Goal: Information Seeking & Learning: Learn about a topic

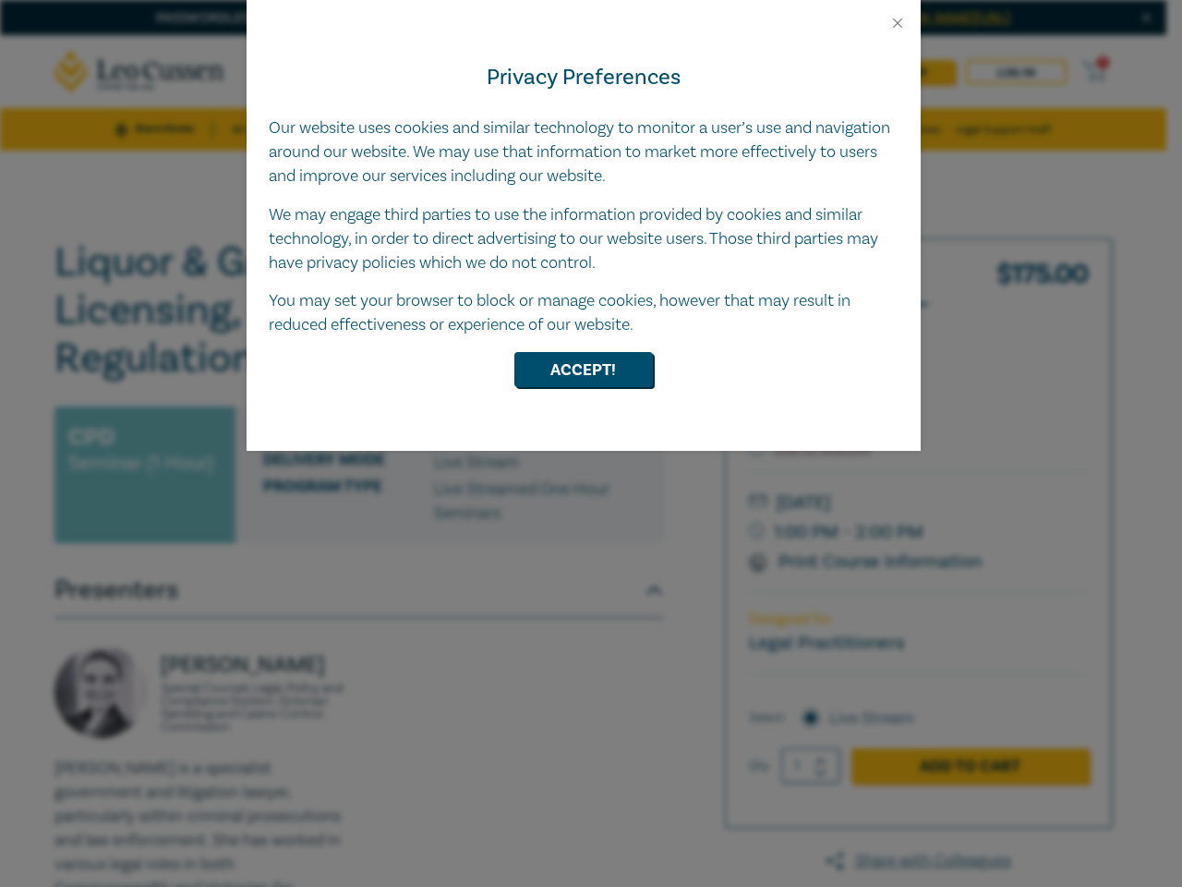
click at [591, 443] on div "Privacy Preferences Our website uses cookies and similar technology to monitor …" at bounding box center [584, 240] width 674 height 419
click at [898, 23] on button "Close" at bounding box center [898, 23] width 17 height 17
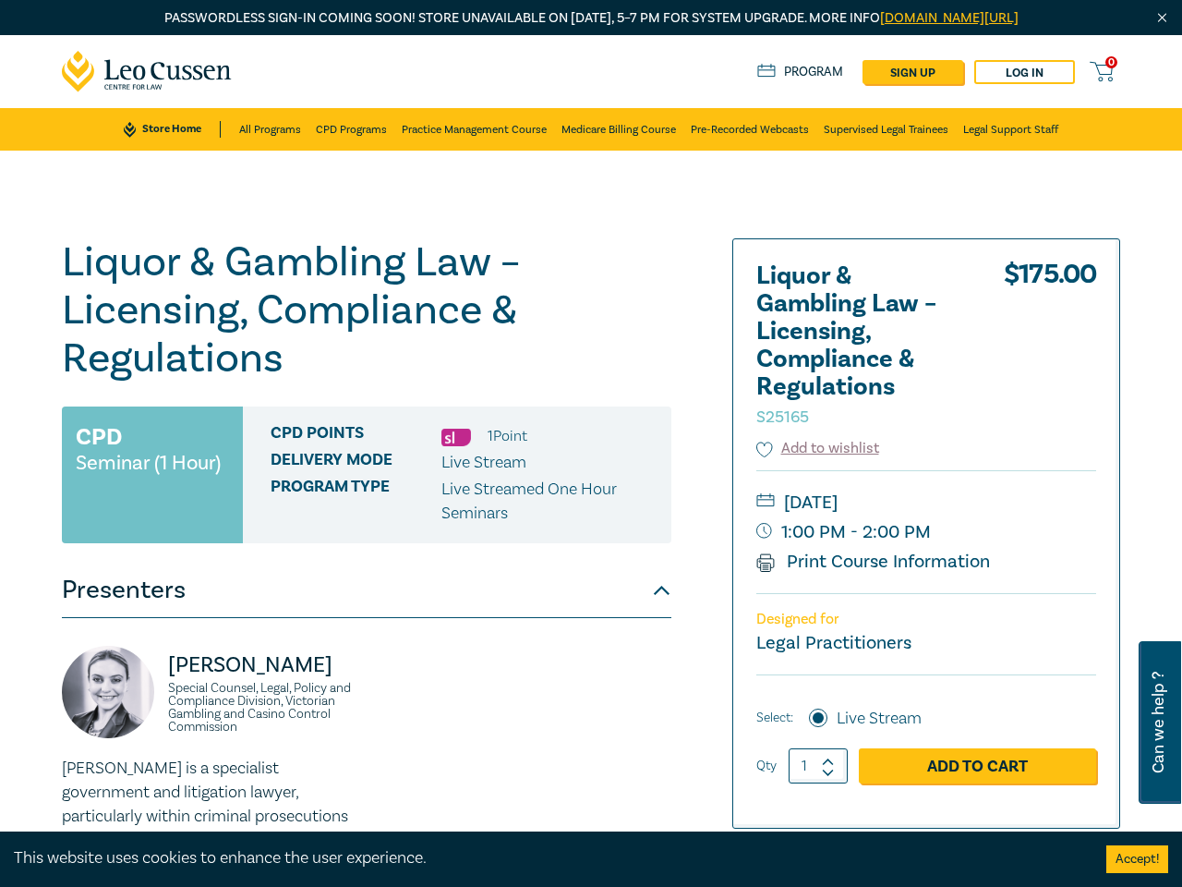
click at [584, 370] on h1 "Liquor & Gambling Law – Licensing, Compliance & Regulations S25165" at bounding box center [367, 310] width 610 height 144
